Goal: Obtain resource: Download file/media

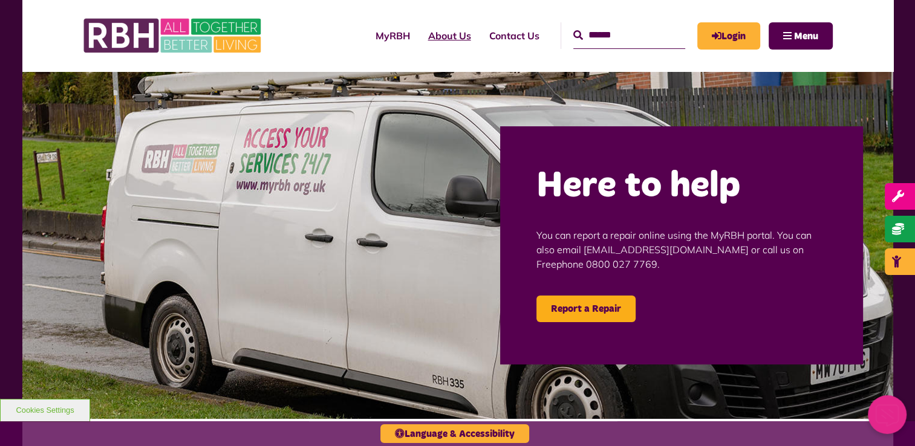
click at [446, 33] on link "About Us" at bounding box center [449, 35] width 61 height 33
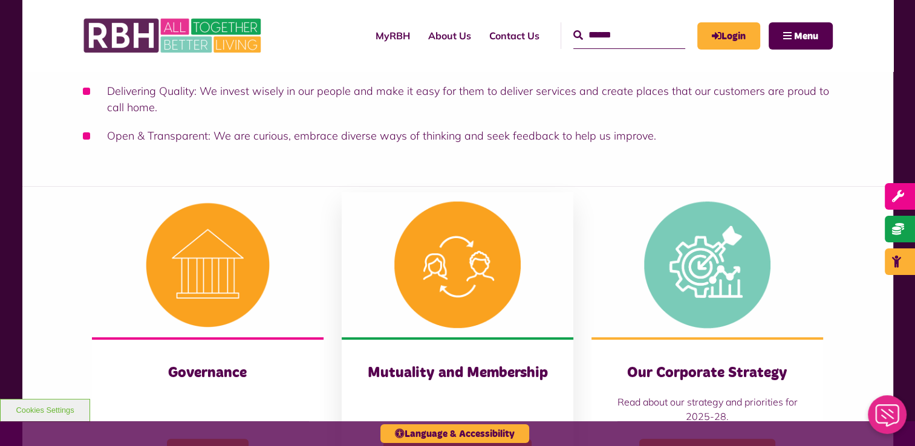
scroll to position [484, 0]
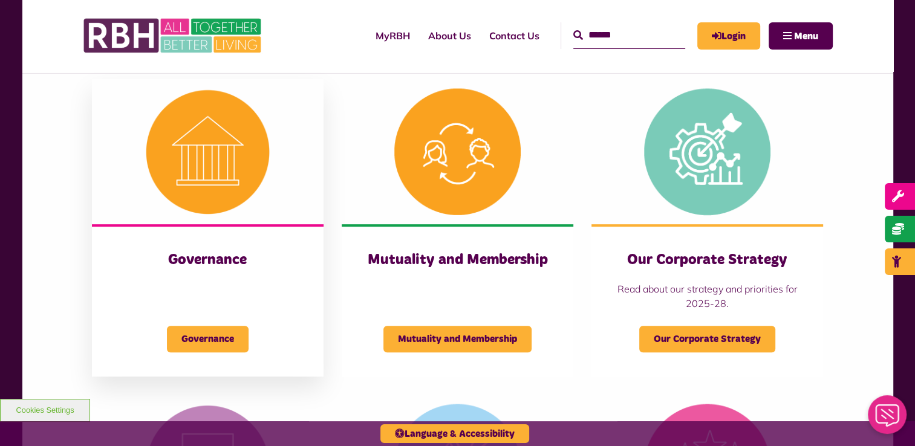
click at [220, 149] on img at bounding box center [208, 151] width 232 height 145
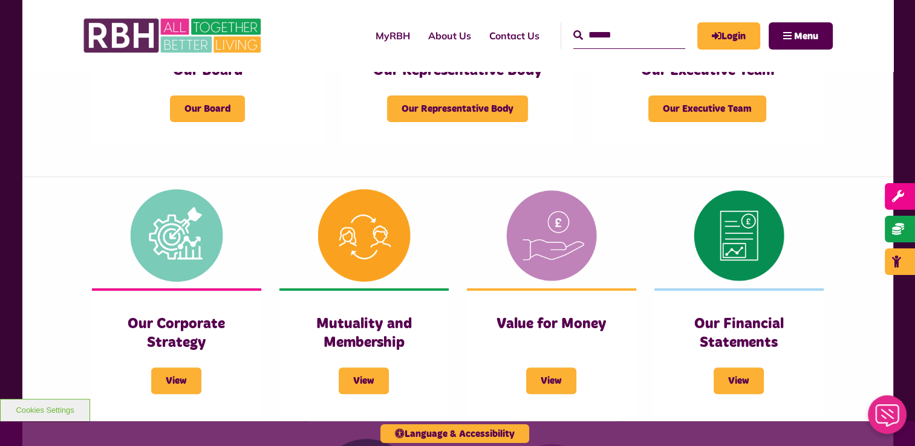
scroll to position [363, 0]
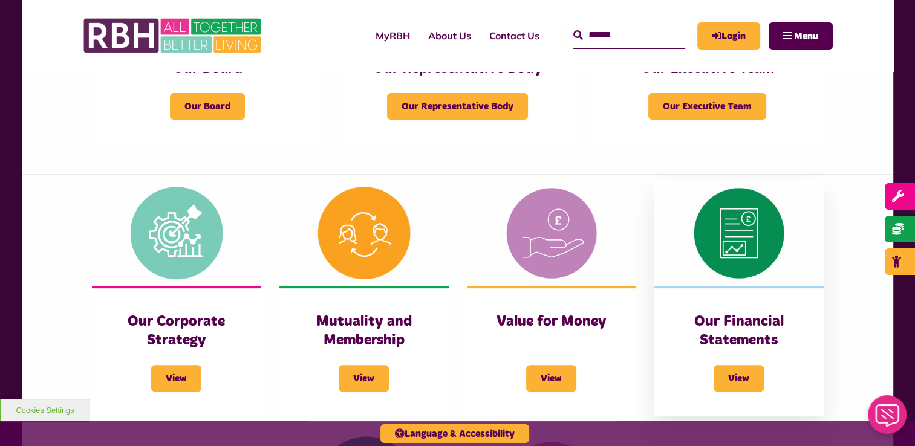
click at [745, 247] on img at bounding box center [738, 233] width 169 height 106
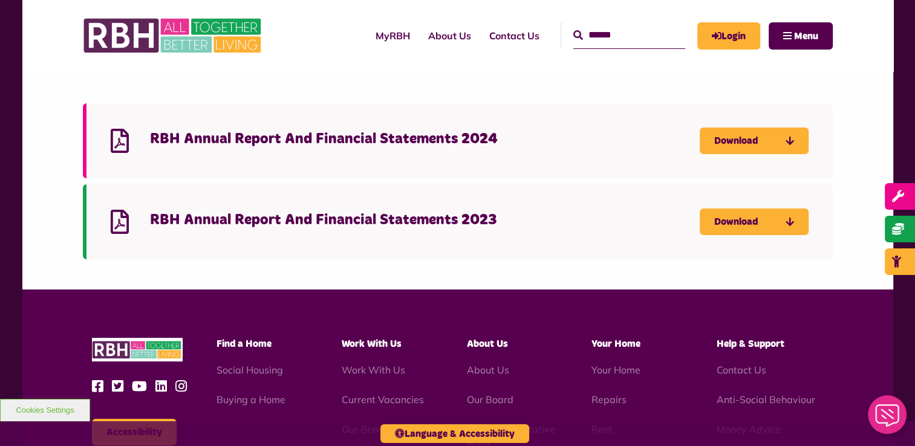
scroll to position [60, 0]
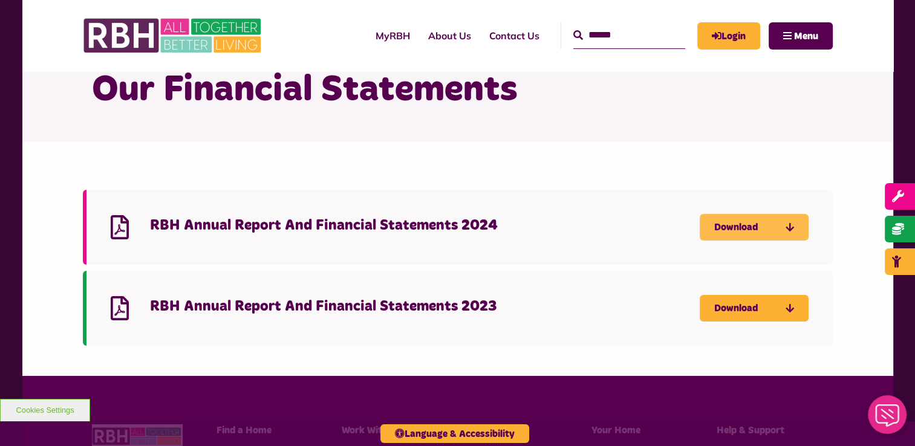
click at [772, 233] on link "Download" at bounding box center [754, 227] width 109 height 27
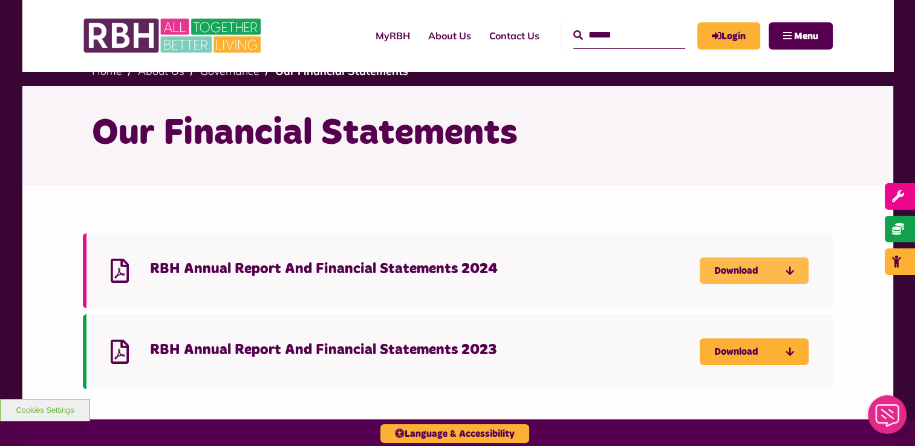
scroll to position [0, 0]
